Goal: Task Accomplishment & Management: Complete application form

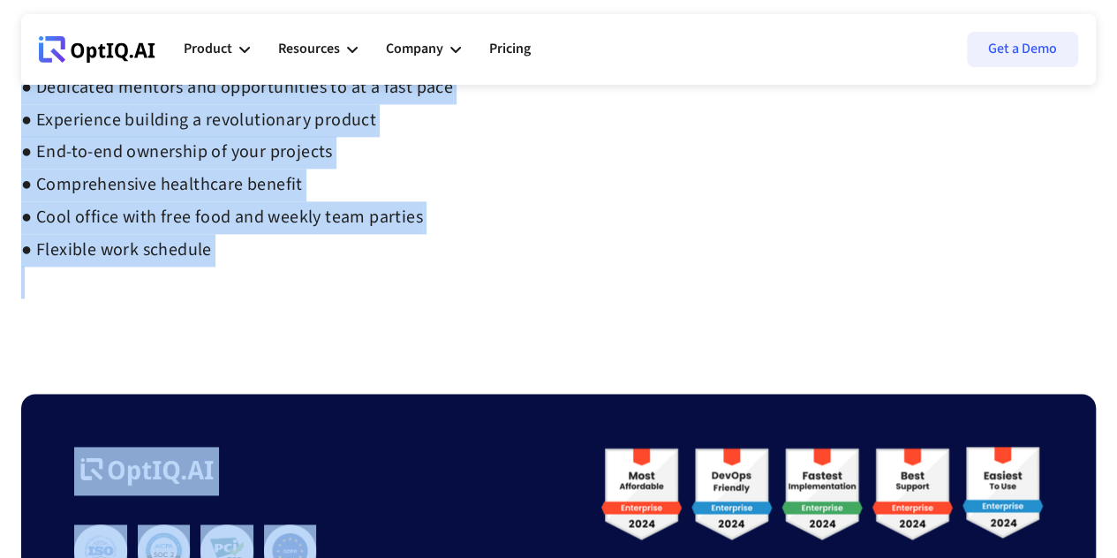
scroll to position [1177, 0]
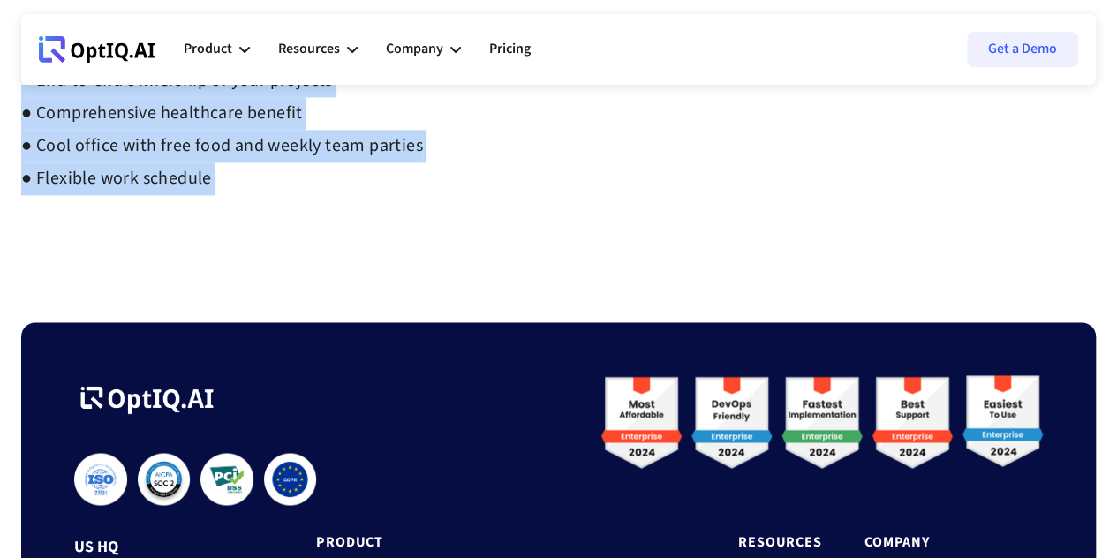
drag, startPoint x: 21, startPoint y: 111, endPoint x: 290, endPoint y: 230, distance: 293.4
copy div "Backend Developer Internship Apply Interview Process : ● Complete Assessment ht…"
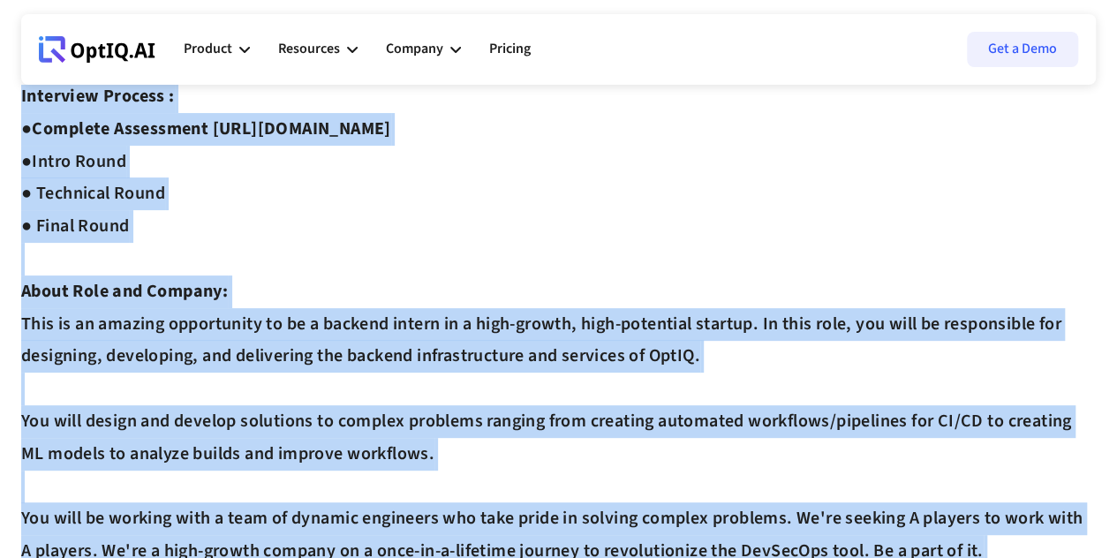
scroll to position [0, 0]
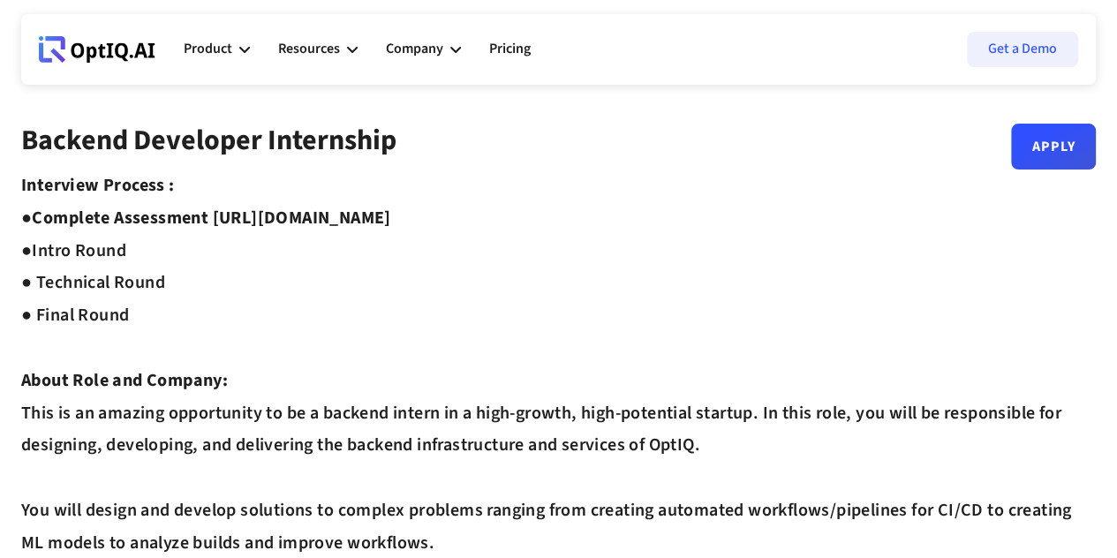
click at [120, 39] on icon at bounding box center [97, 49] width 117 height 26
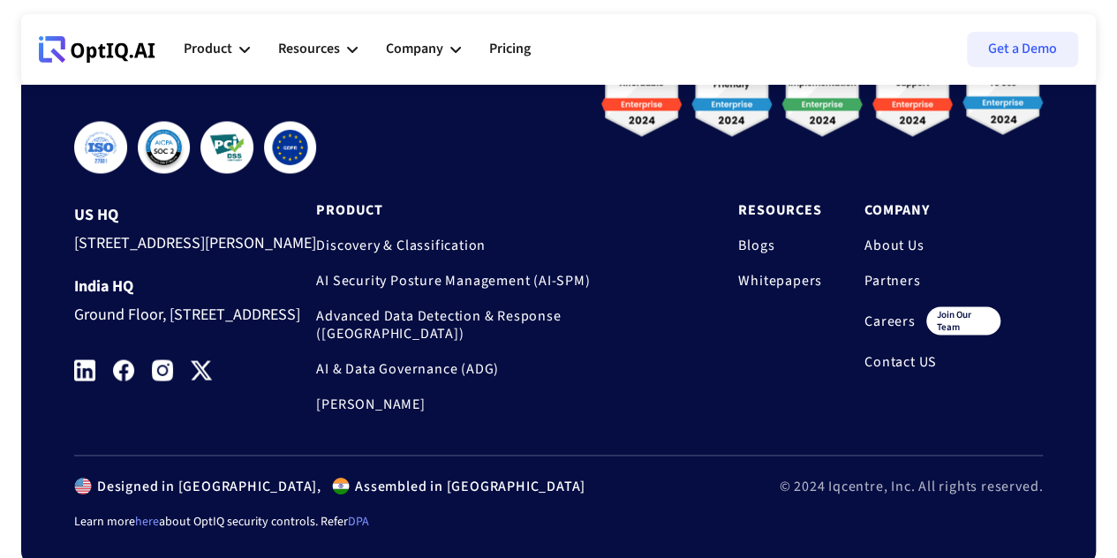
scroll to position [1559, 0]
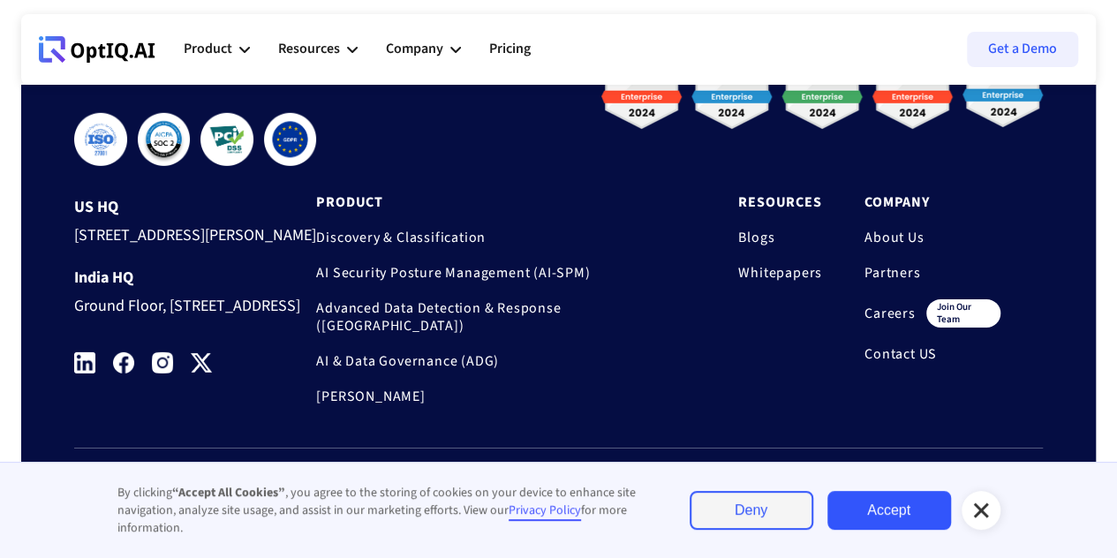
scroll to position [6033, 0]
click at [982, 502] on icon at bounding box center [981, 510] width 21 height 21
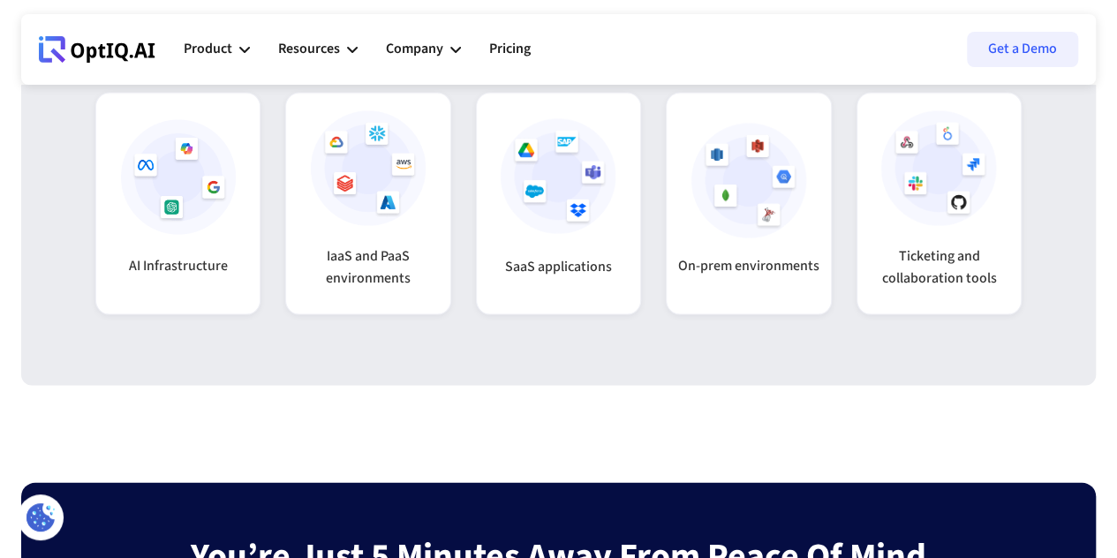
scroll to position [5039, 0]
